Goal: Information Seeking & Learning: Stay updated

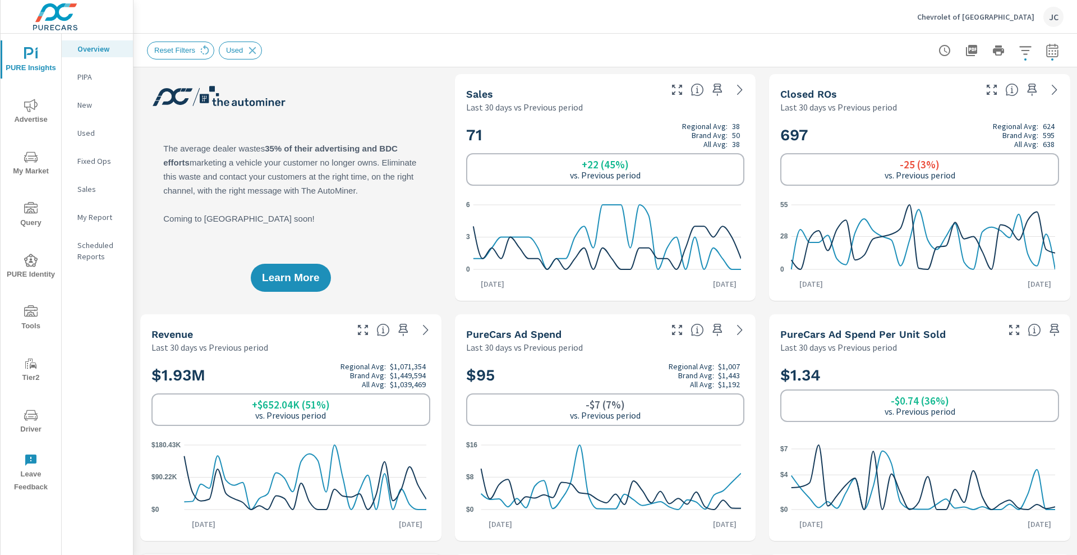
scroll to position [1477, 0]
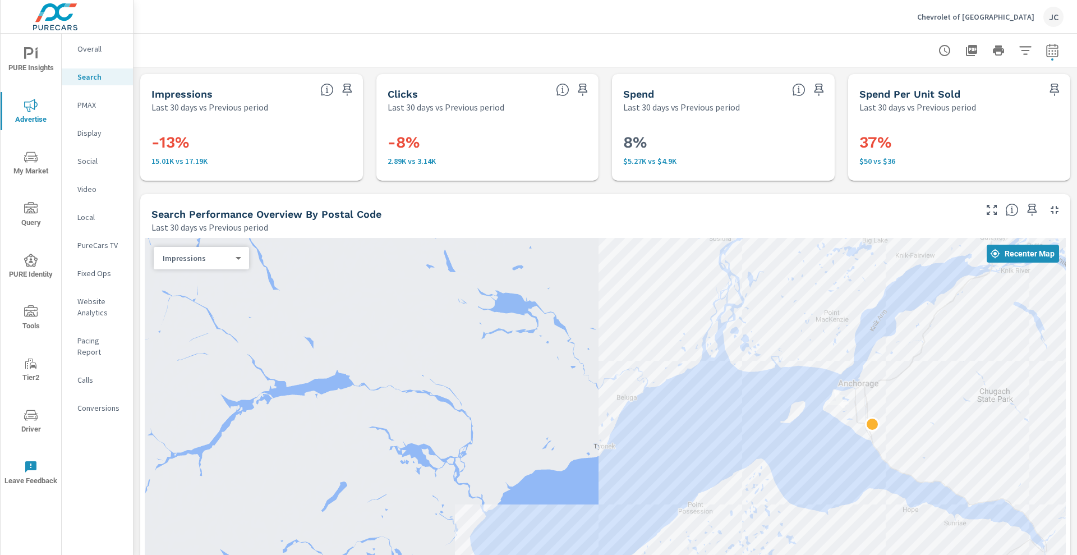
scroll to position [638, 0]
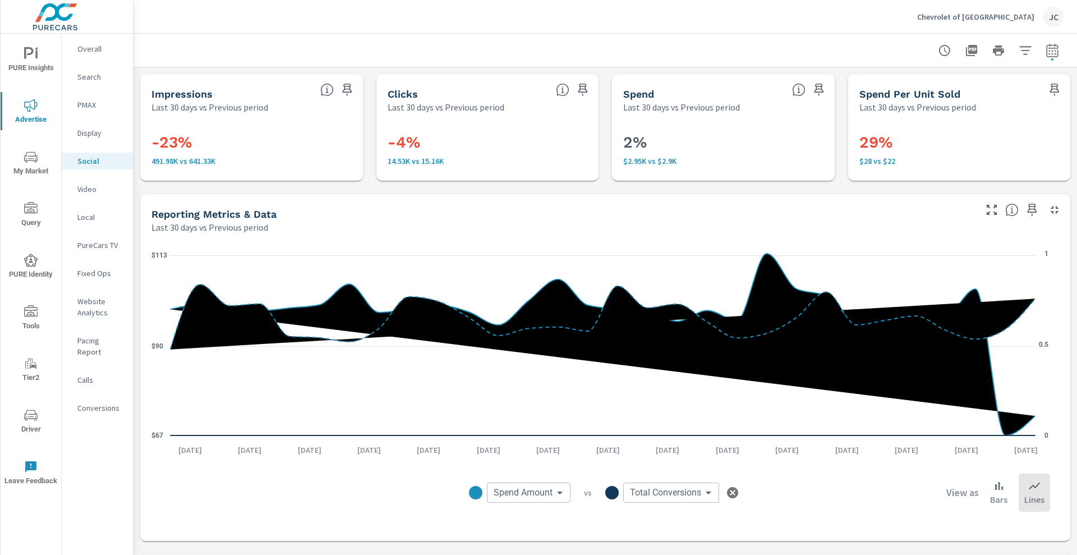
scroll to position [351, 0]
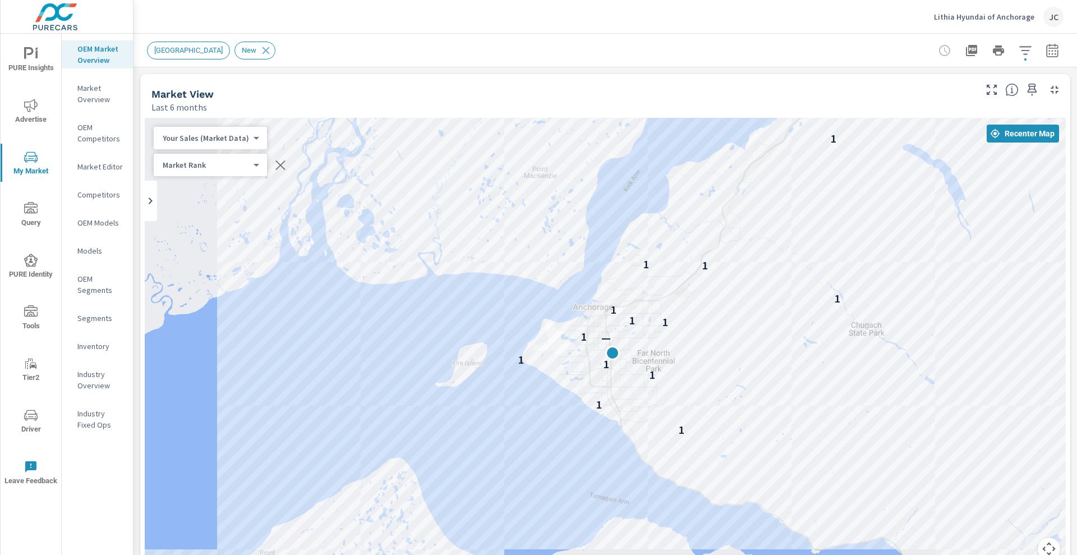
scroll to position [34, 0]
